Goal: Check status: Check status

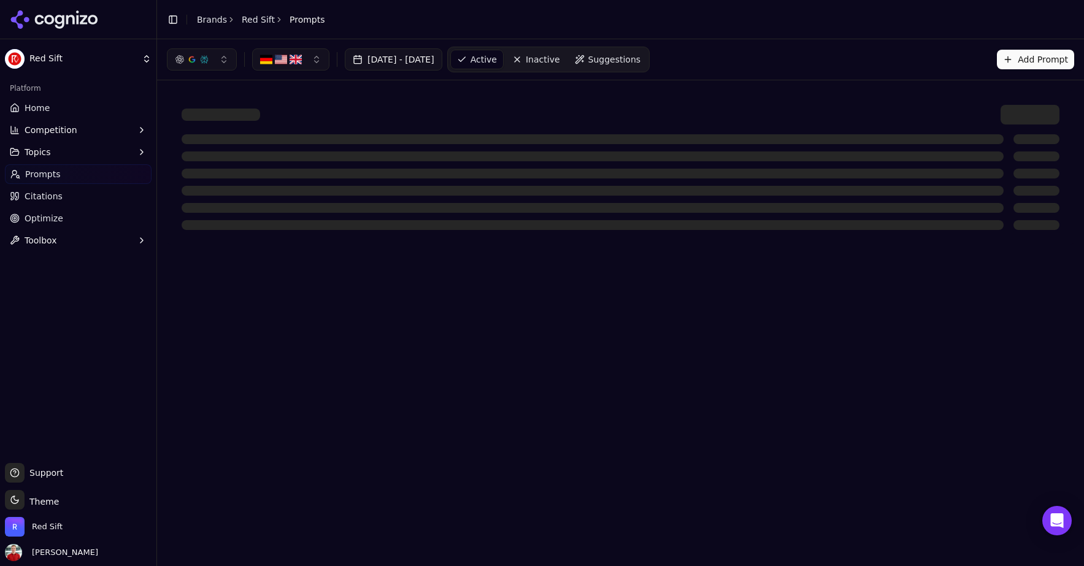
click at [49, 107] on link "Home" at bounding box center [78, 108] width 147 height 20
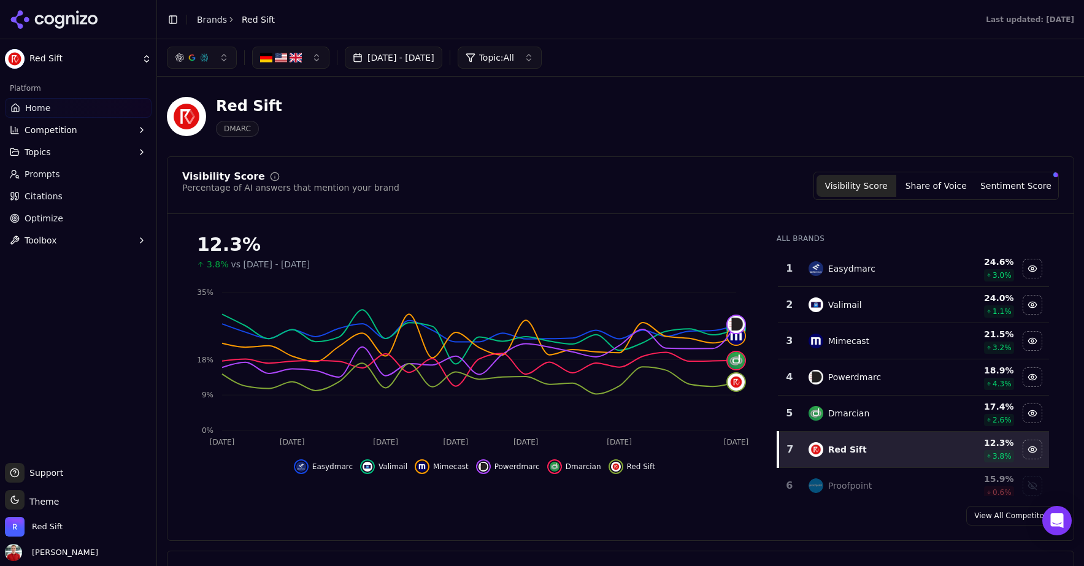
click at [392, 58] on button "[DATE] - [DATE]" at bounding box center [394, 58] width 98 height 22
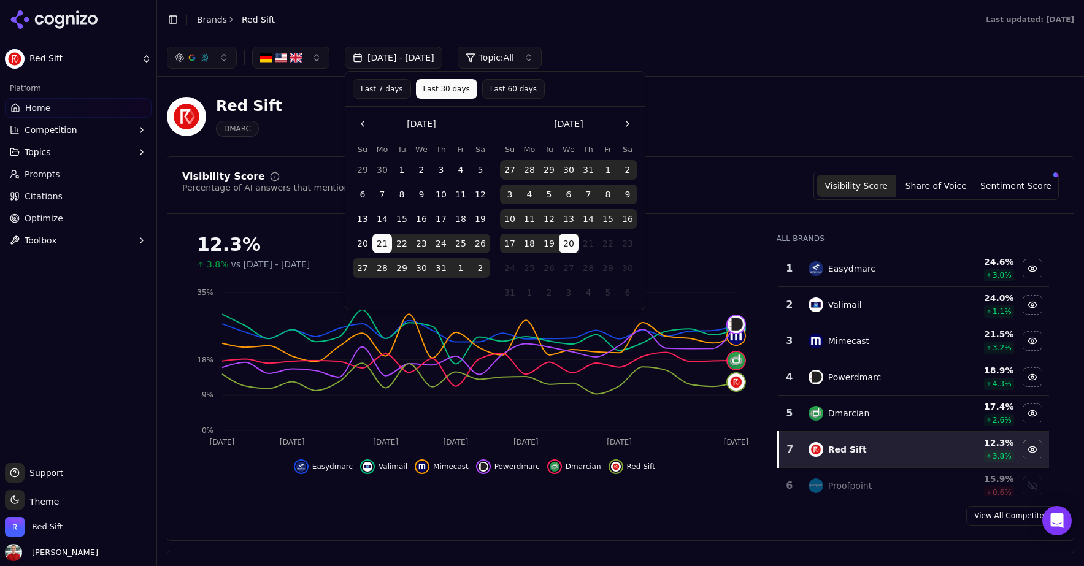
click at [378, 94] on button "Last 7 days" at bounding box center [382, 89] width 58 height 20
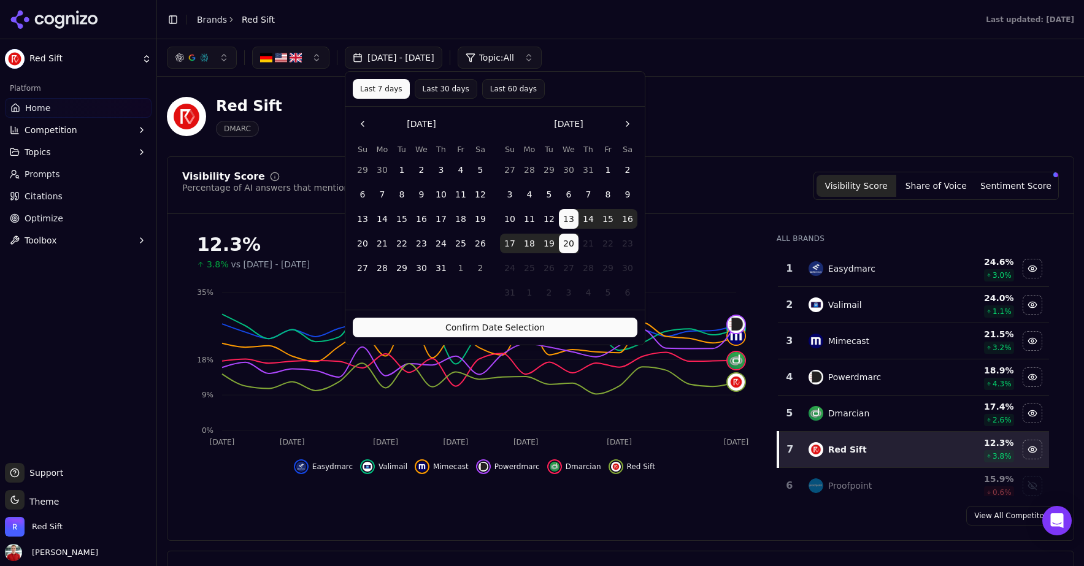
click at [471, 325] on button "Confirm Date Selection" at bounding box center [495, 328] width 285 height 20
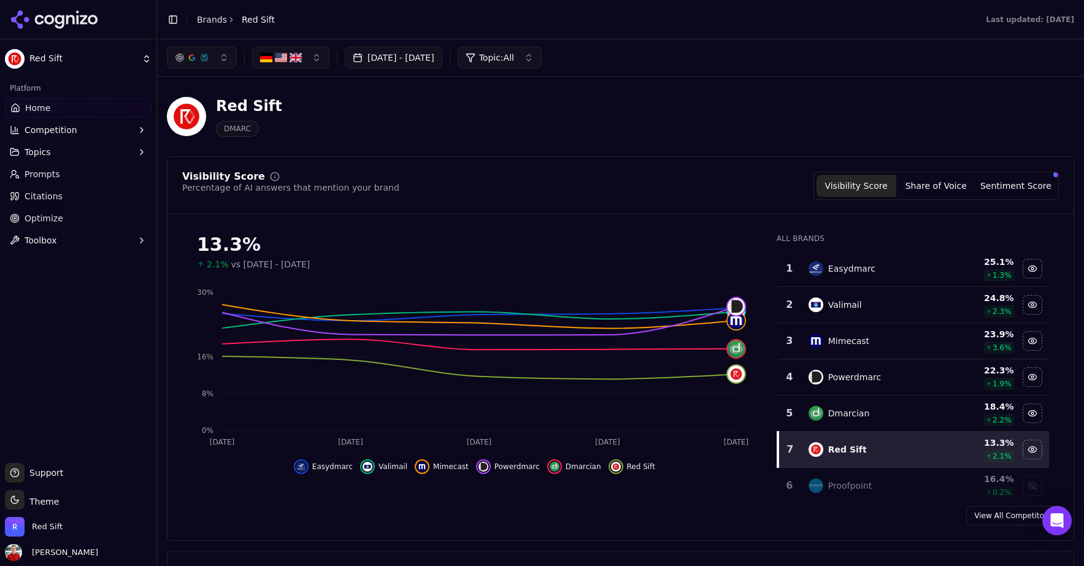
click at [392, 59] on button "[DATE] - [DATE]" at bounding box center [394, 58] width 98 height 22
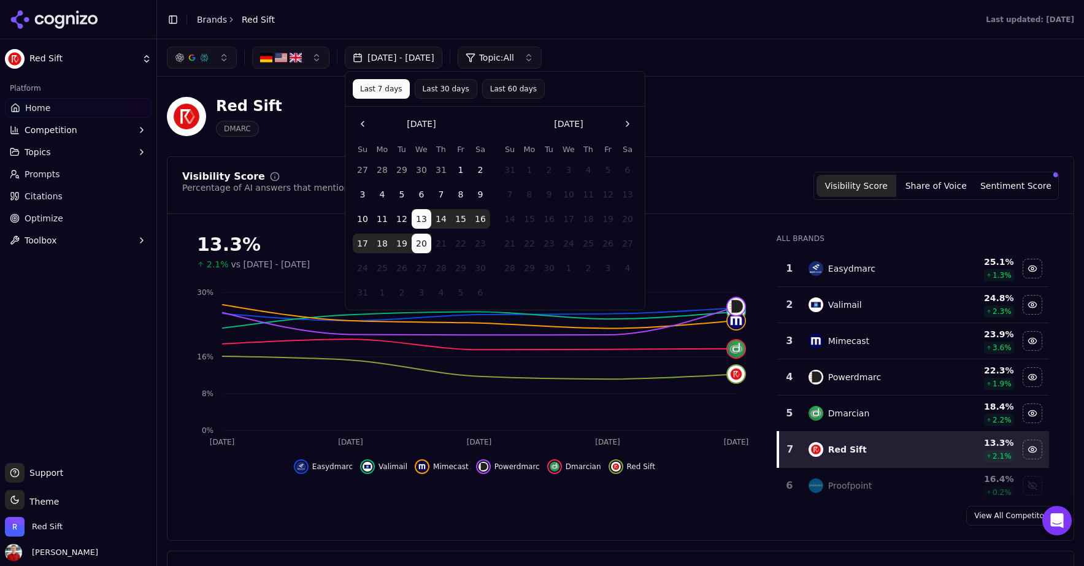
click at [438, 89] on button "Last 30 days" at bounding box center [446, 89] width 63 height 20
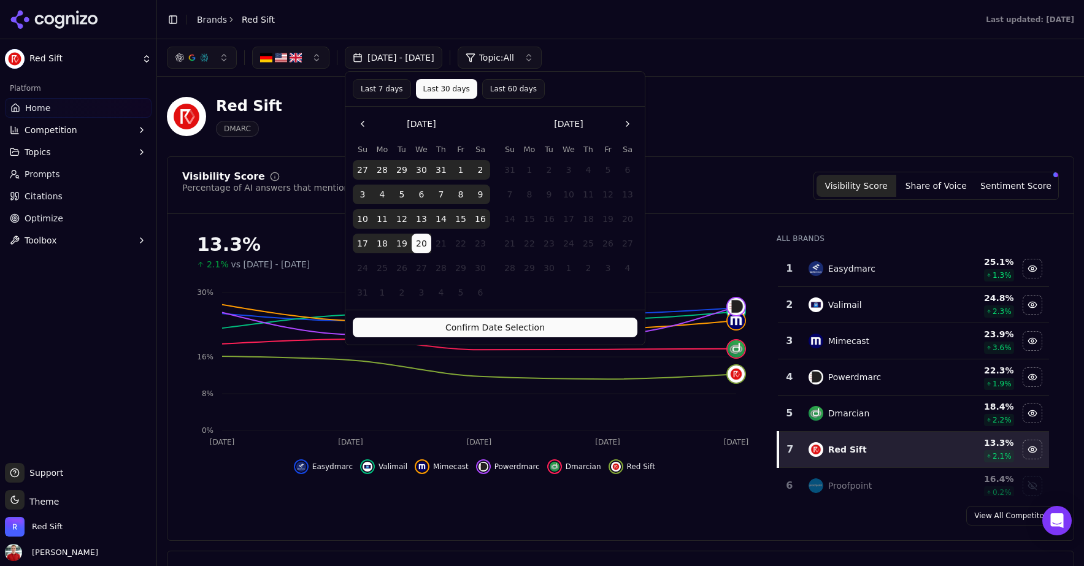
click at [508, 320] on button "Confirm Date Selection" at bounding box center [495, 328] width 285 height 20
